Goal: Check status: Check status

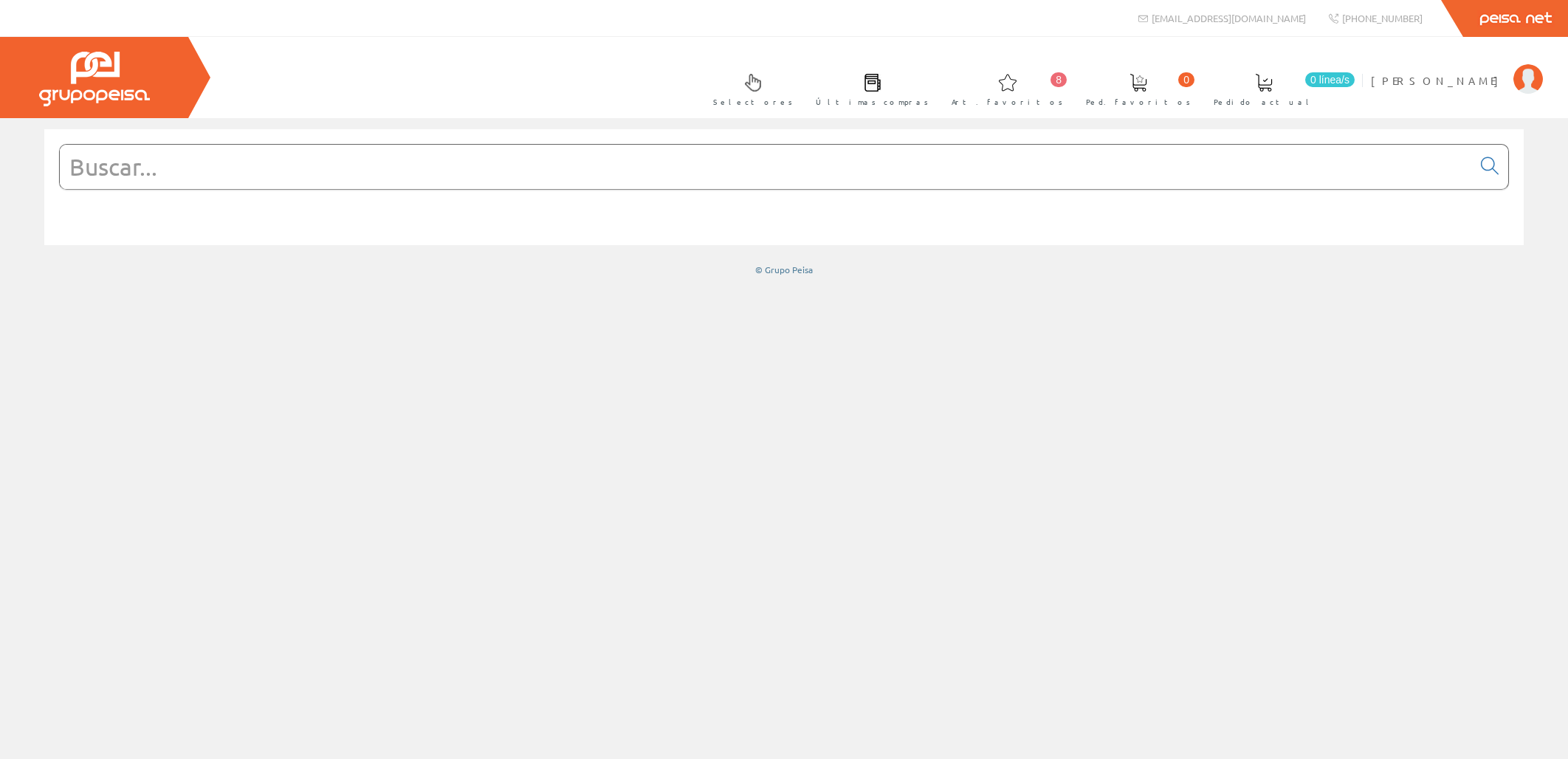
click at [1273, 85] on span at bounding box center [1264, 83] width 18 height 18
click at [1467, 81] on span "[PERSON_NAME]" at bounding box center [1438, 80] width 136 height 15
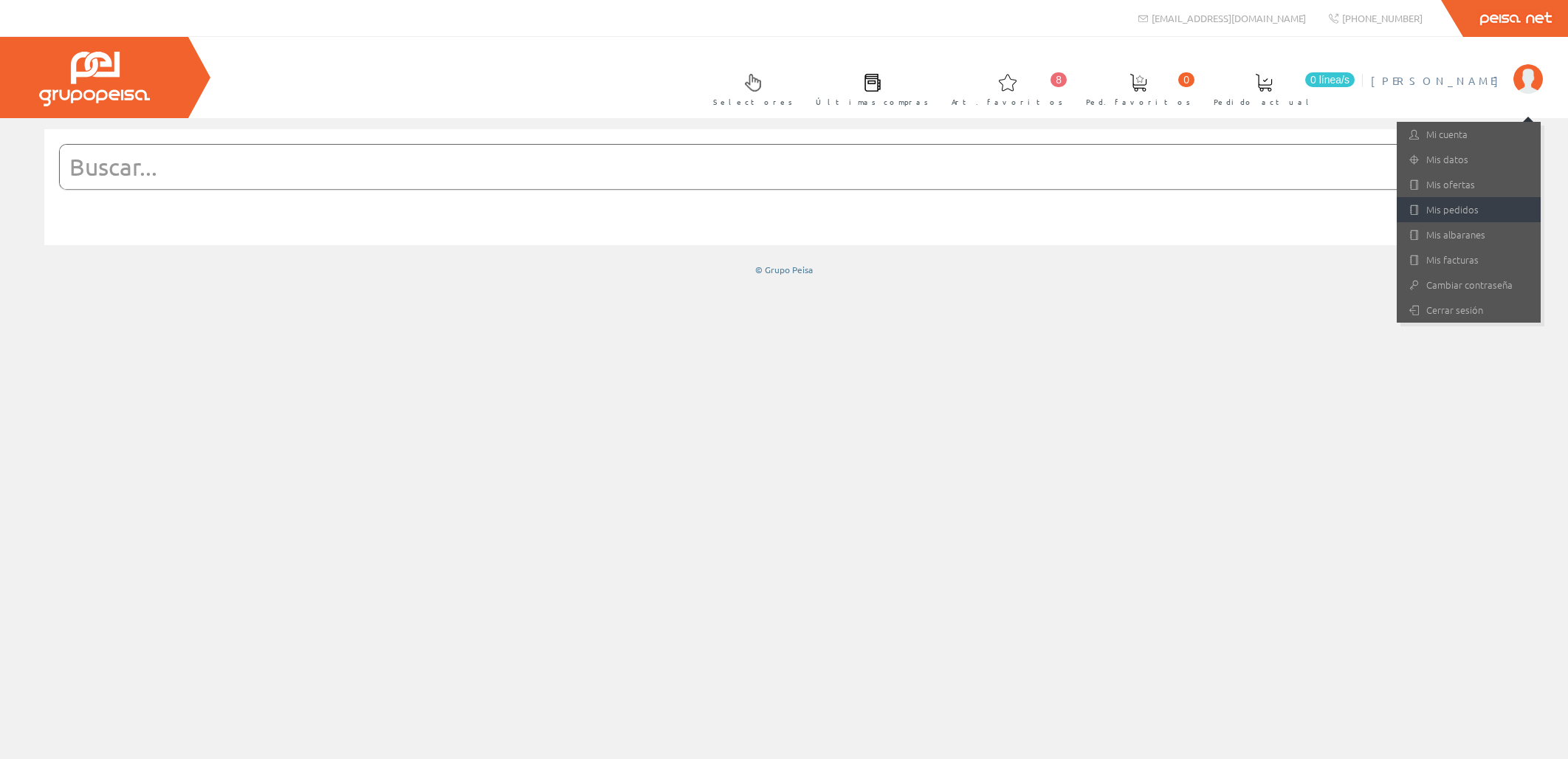
click at [1457, 205] on link "Mis pedidos" at bounding box center [1468, 209] width 144 height 25
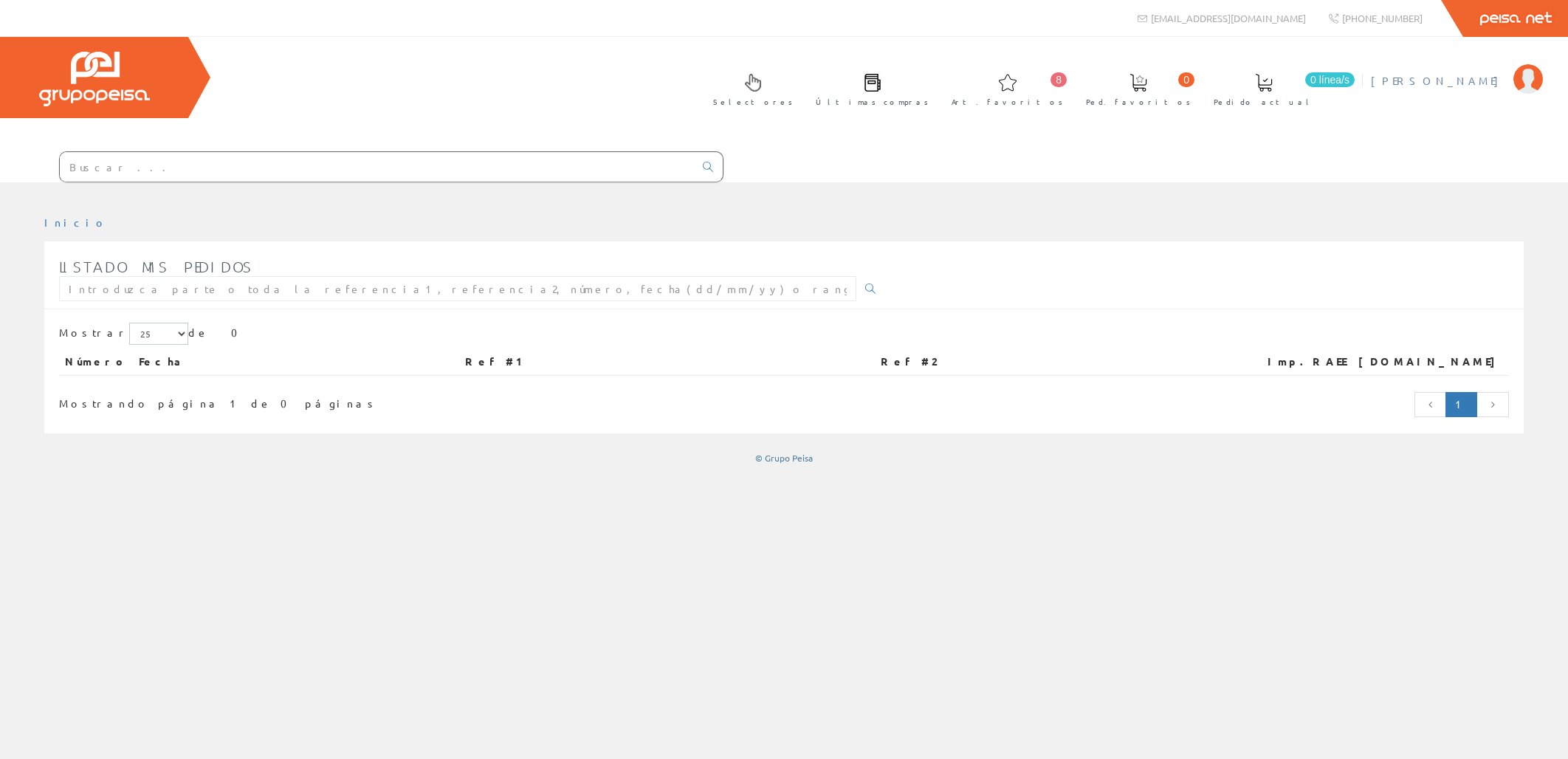
click at [1476, 83] on span "[PERSON_NAME]" at bounding box center [1438, 80] width 136 height 15
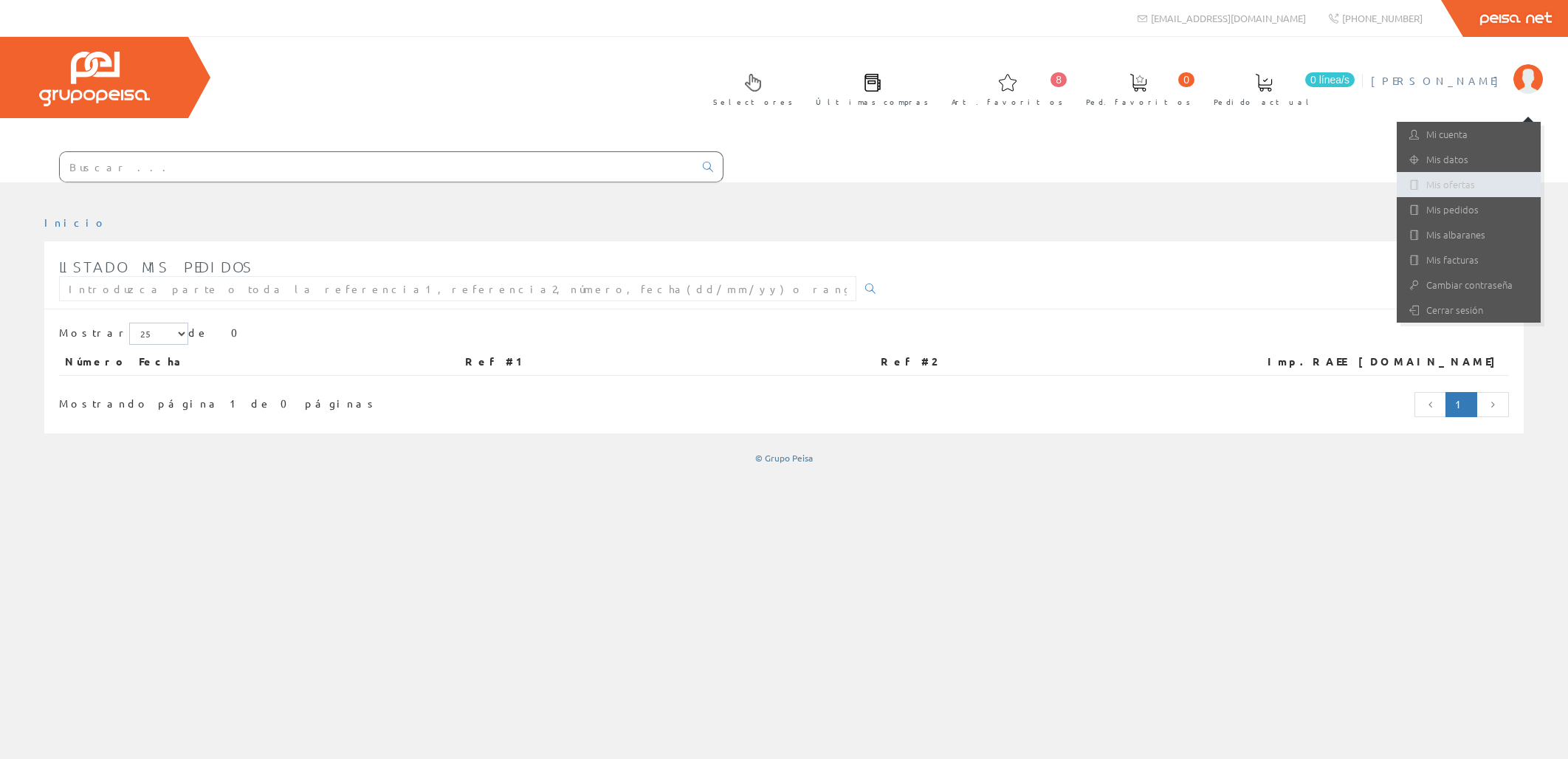
click at [1466, 183] on link "Mis ofertas" at bounding box center [1468, 184] width 144 height 25
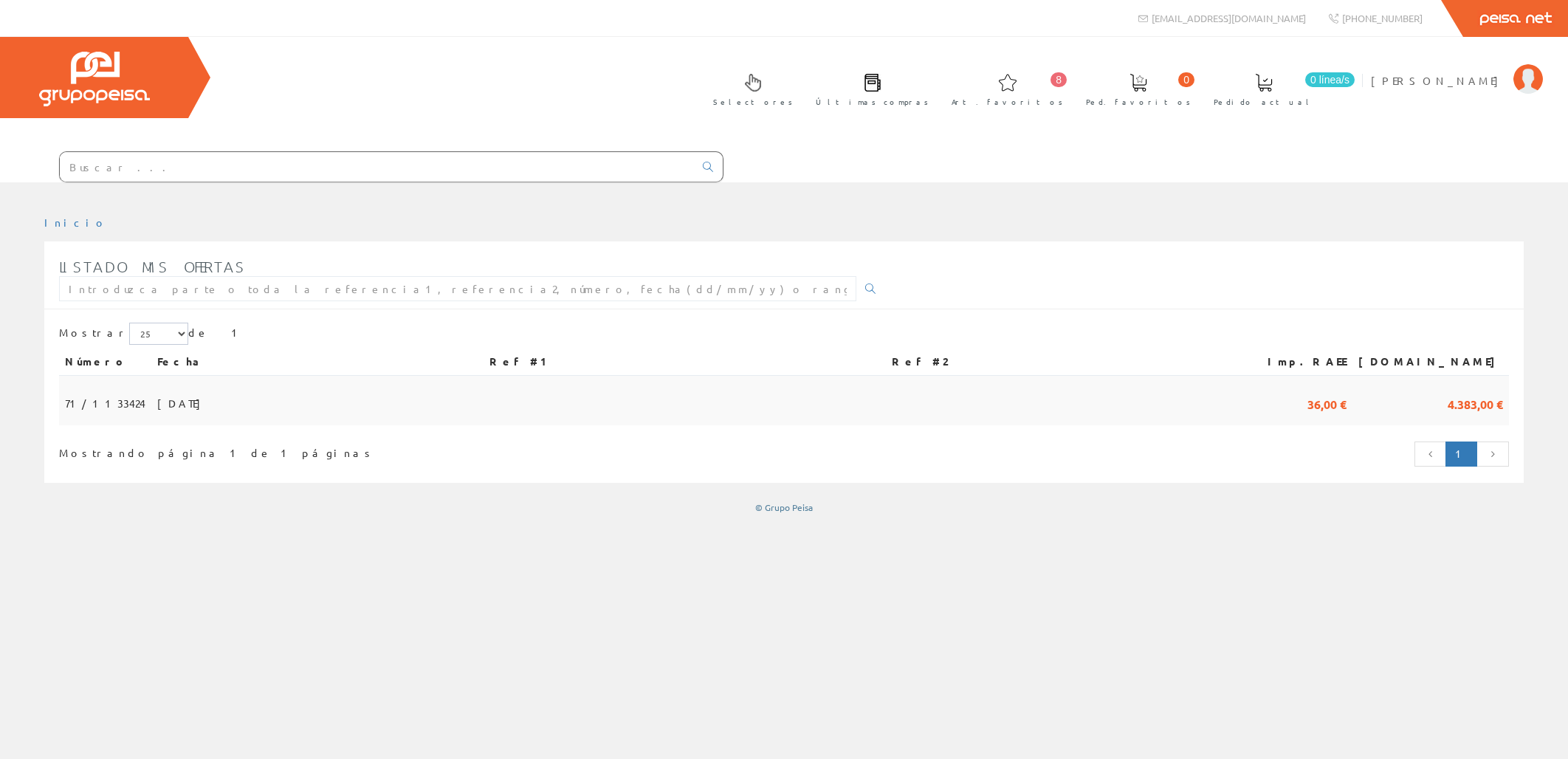
click at [121, 391] on span "71/1133424" at bounding box center [105, 403] width 80 height 25
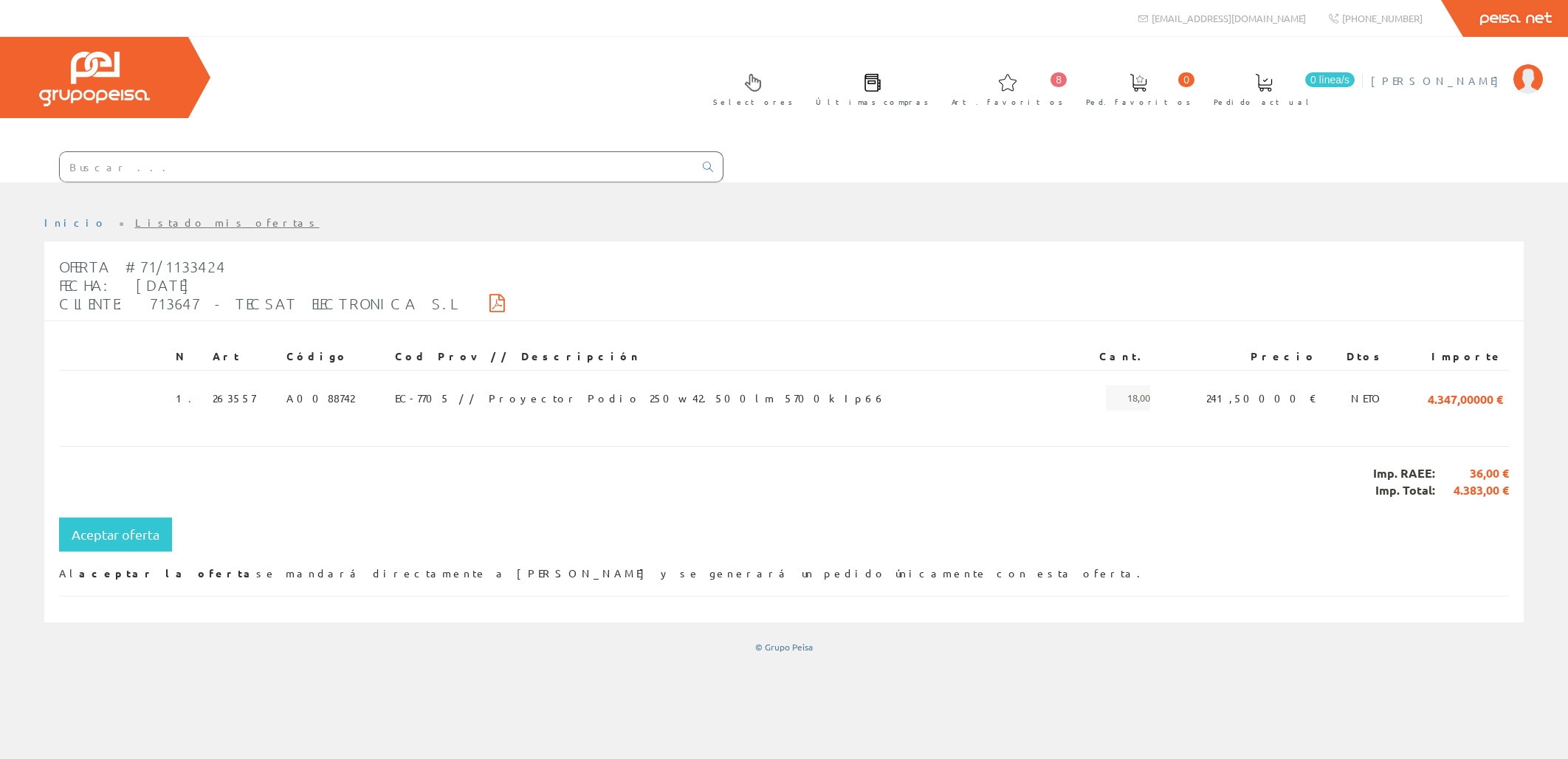
click at [1474, 74] on span "[PERSON_NAME]" at bounding box center [1438, 80] width 136 height 15
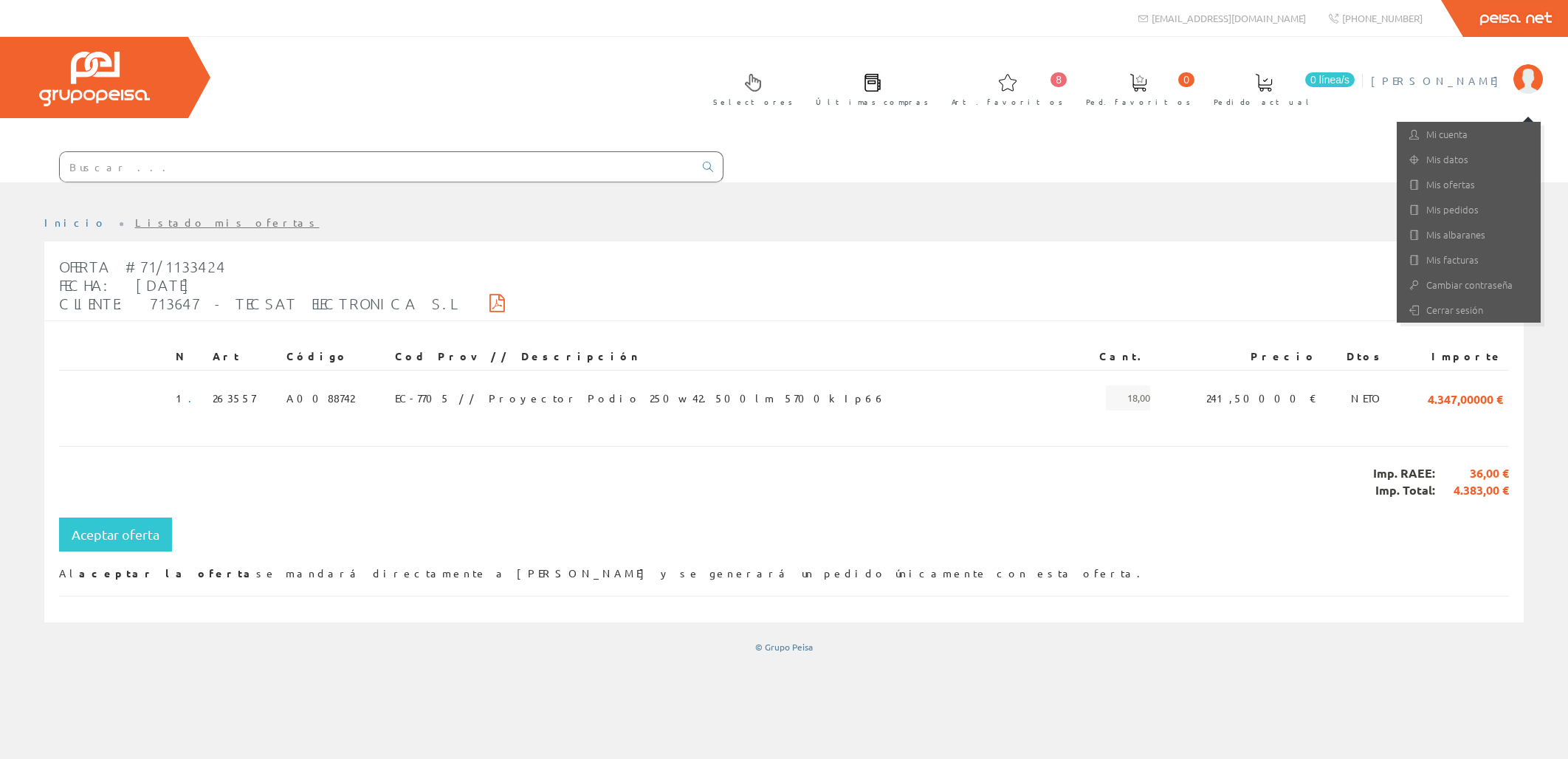
click at [1324, 182] on div at bounding box center [784, 193] width 1568 height 22
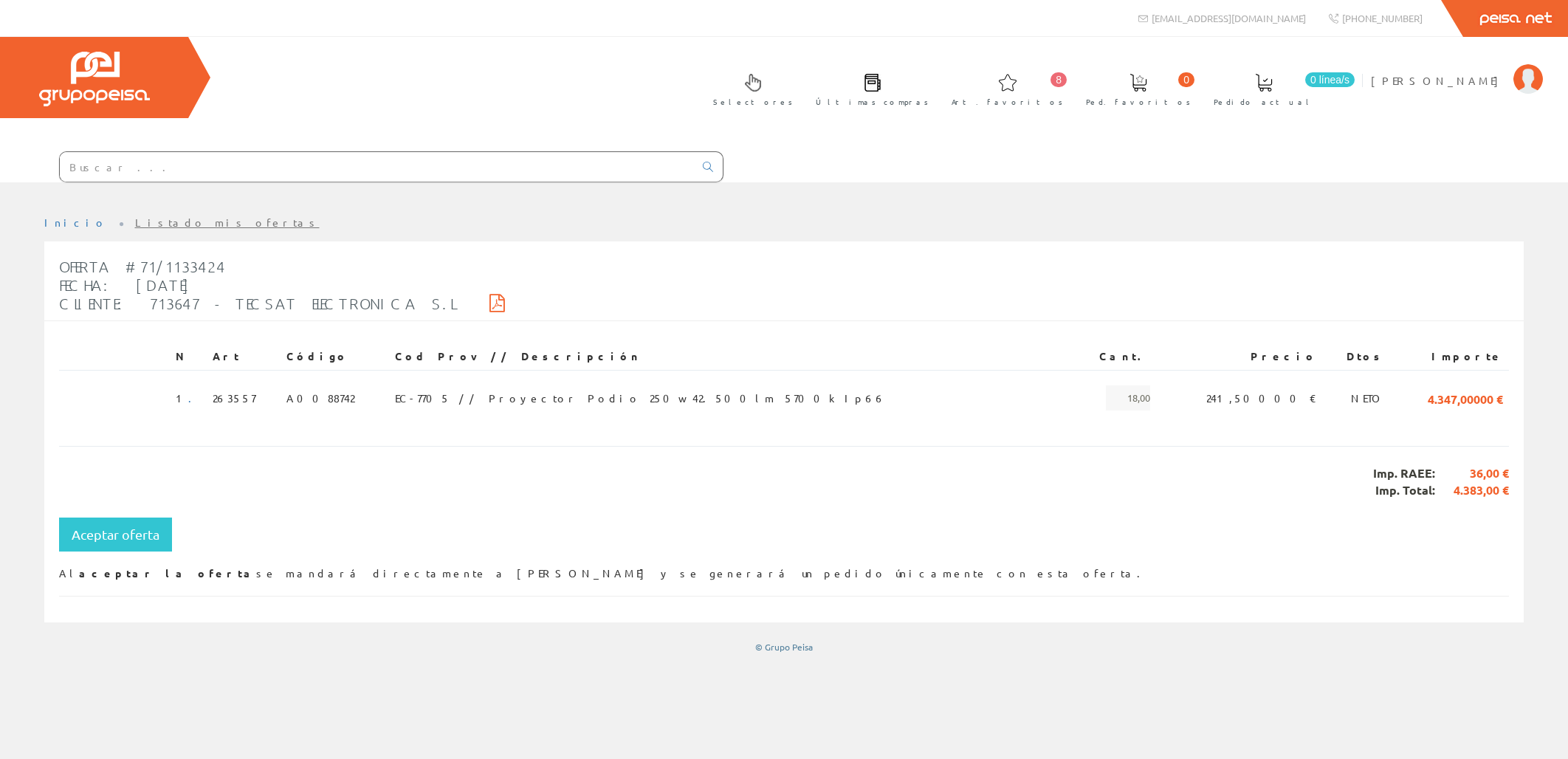
click at [490, 298] on icon at bounding box center [498, 303] width 16 height 10
